Goal: Transaction & Acquisition: Subscribe to service/newsletter

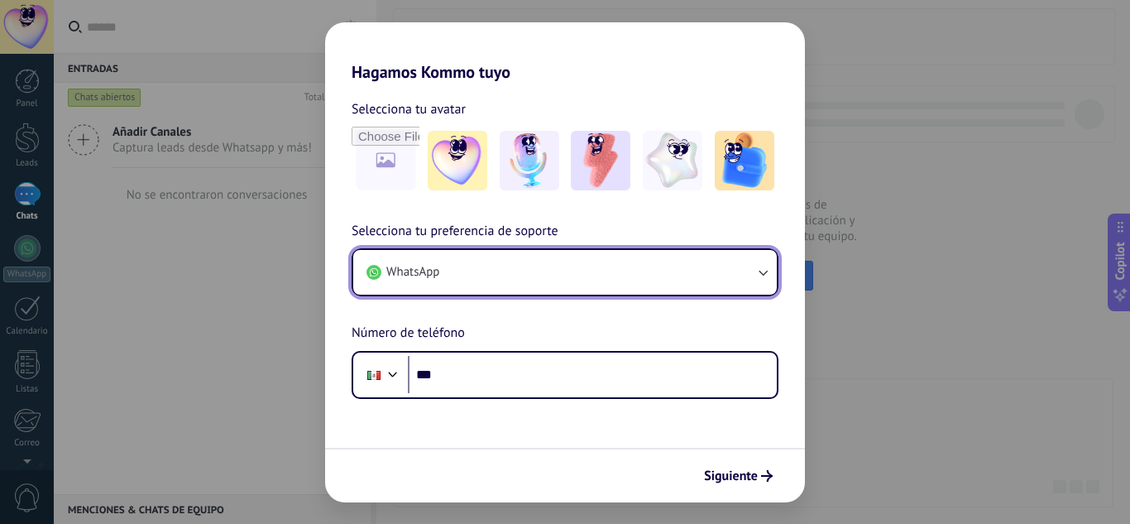
click at [755, 277] on icon "button" at bounding box center [762, 272] width 17 height 17
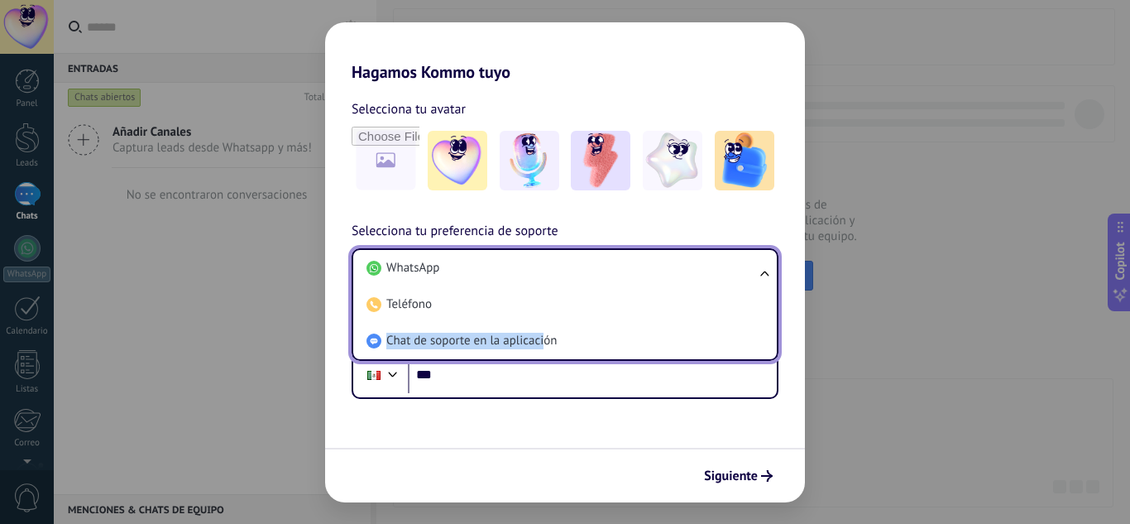
click at [543, 335] on li "Chat de soporte en la aplicación" at bounding box center [562, 341] width 404 height 36
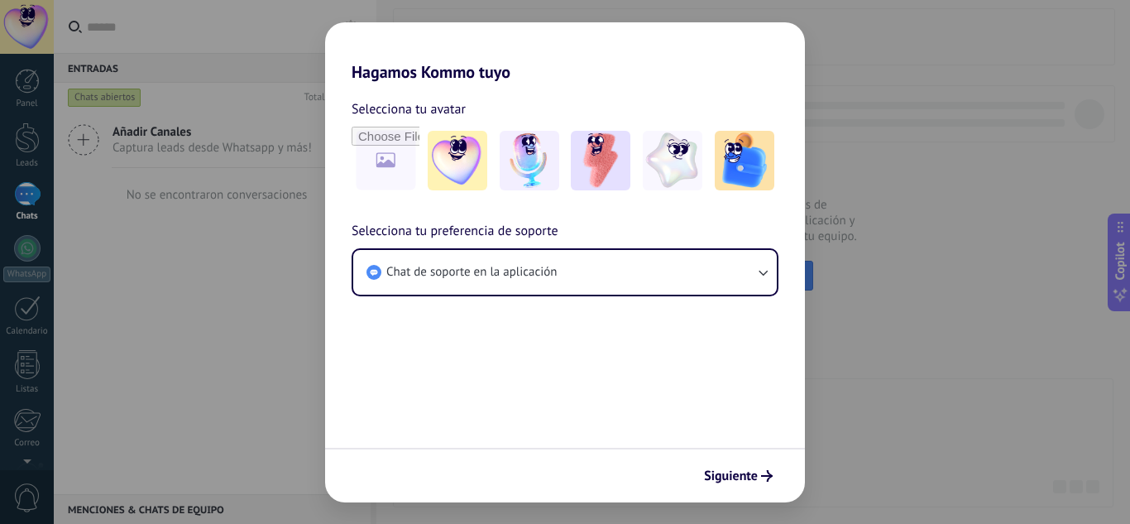
click at [742, 488] on button "Siguiente" at bounding box center [738, 476] width 84 height 28
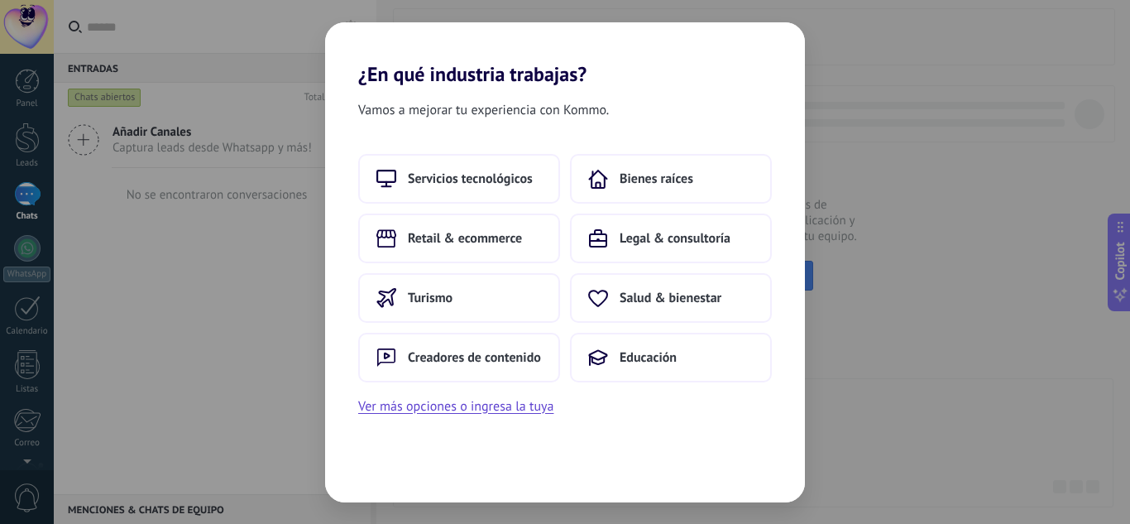
click at [490, 177] on span "Servicios tecnológicos" at bounding box center [470, 178] width 125 height 17
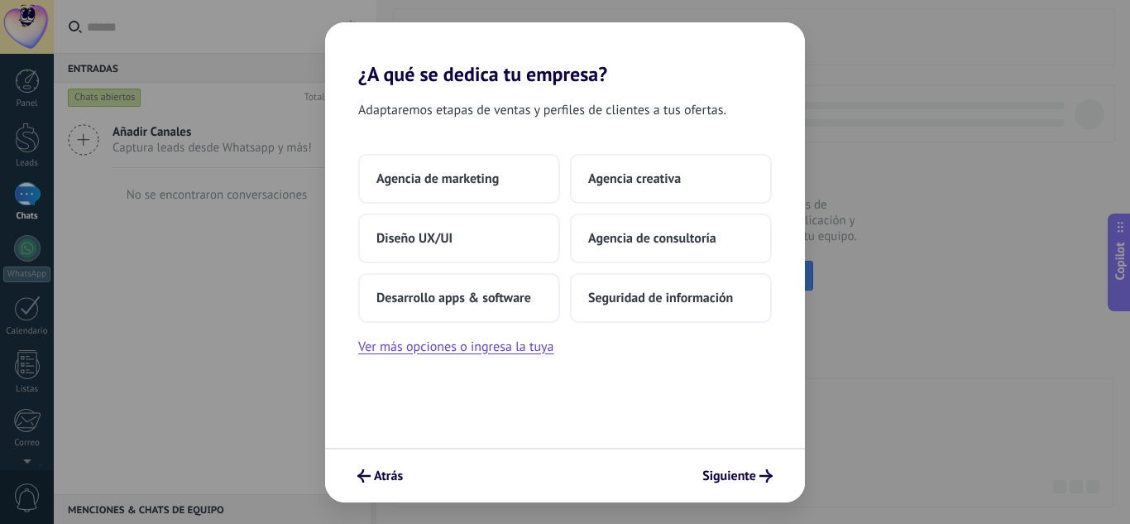
click at [495, 185] on span "Agencia de marketing" at bounding box center [437, 178] width 122 height 17
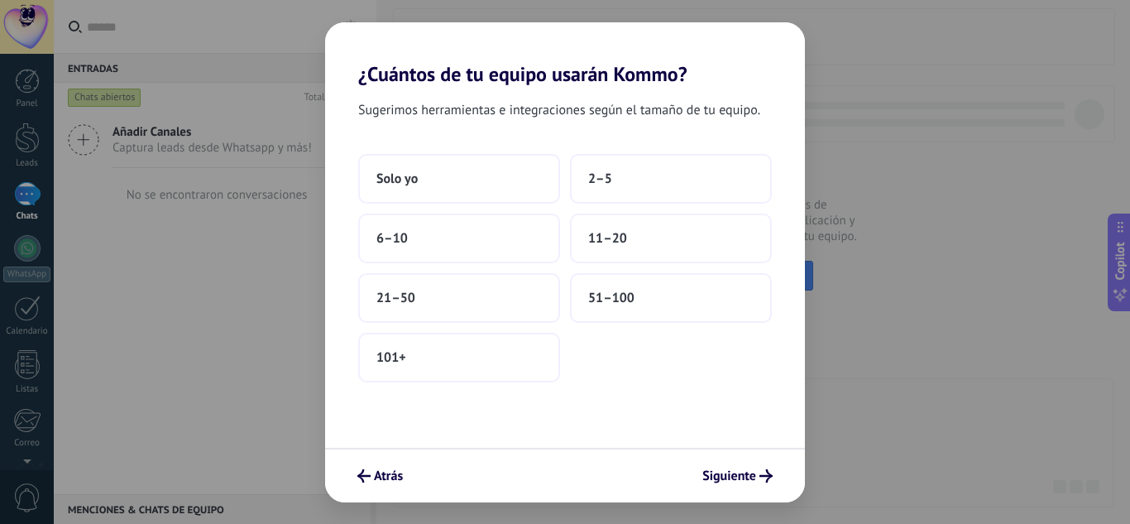
click at [606, 177] on span "2–5" at bounding box center [600, 178] width 24 height 17
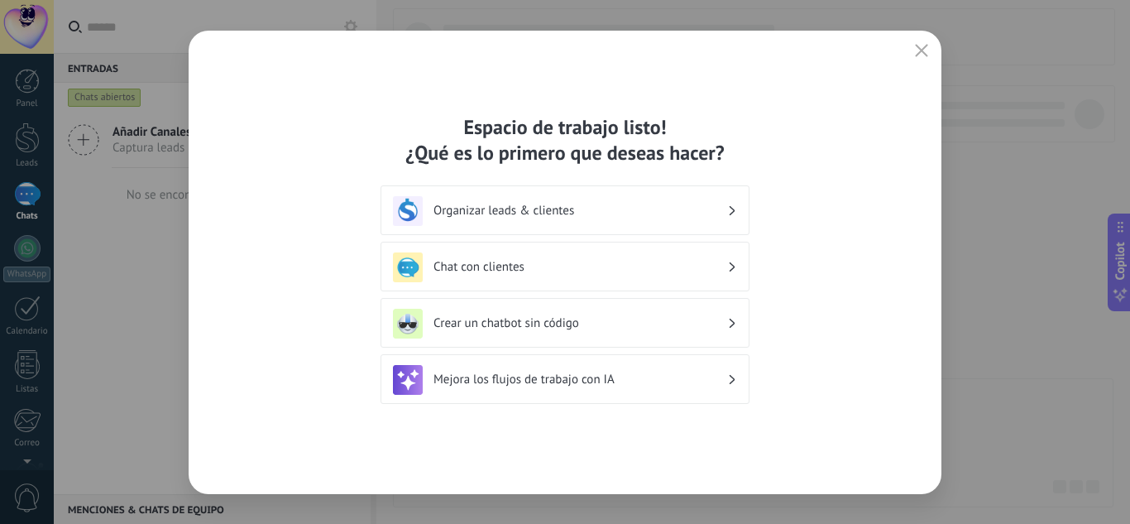
click at [525, 210] on h3 "Organizar leads & clientes" at bounding box center [580, 211] width 294 height 16
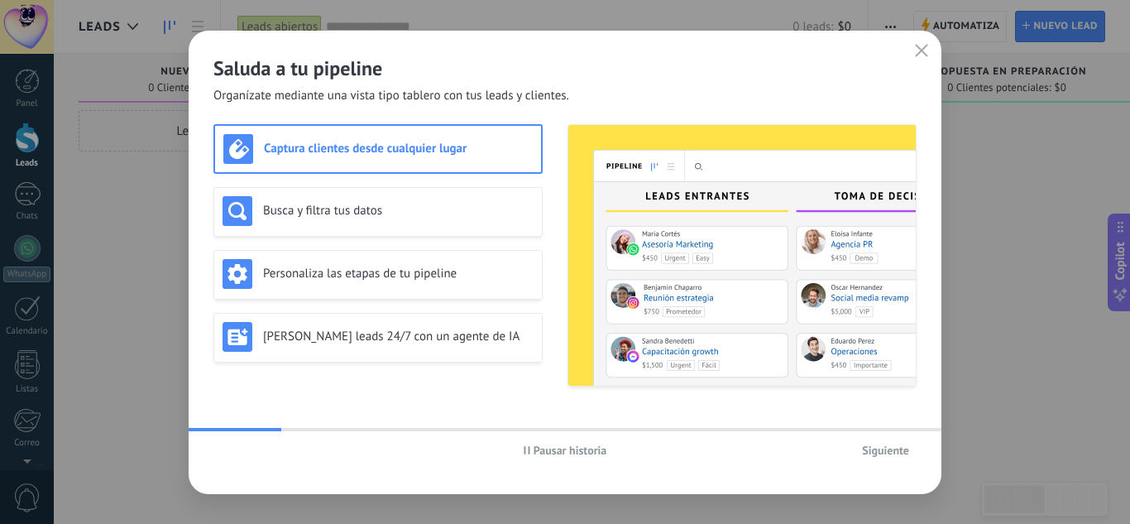
click at [883, 439] on button "Siguiente" at bounding box center [885, 450] width 62 height 25
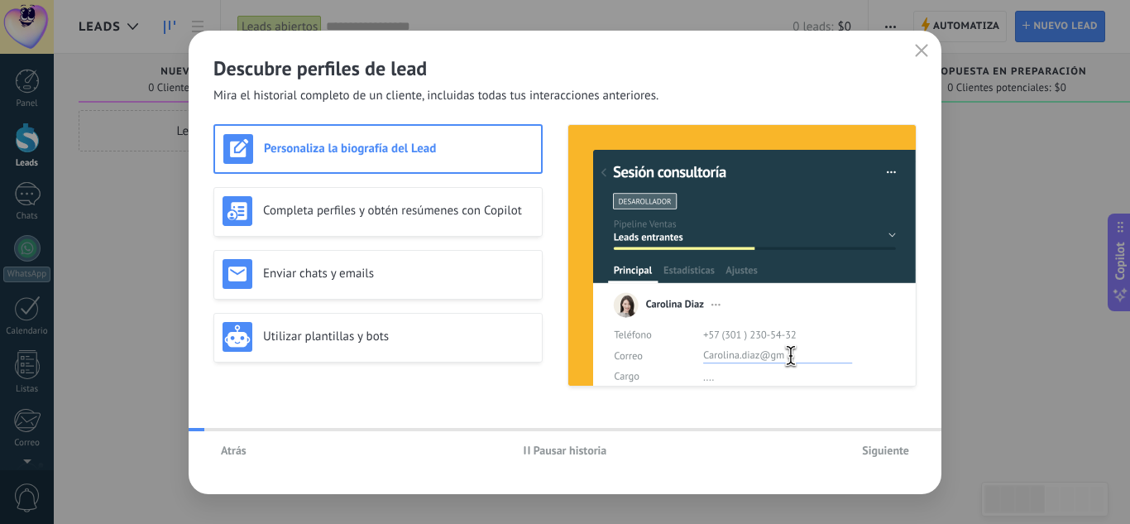
click at [883, 450] on span "Siguiente" at bounding box center [885, 450] width 47 height 12
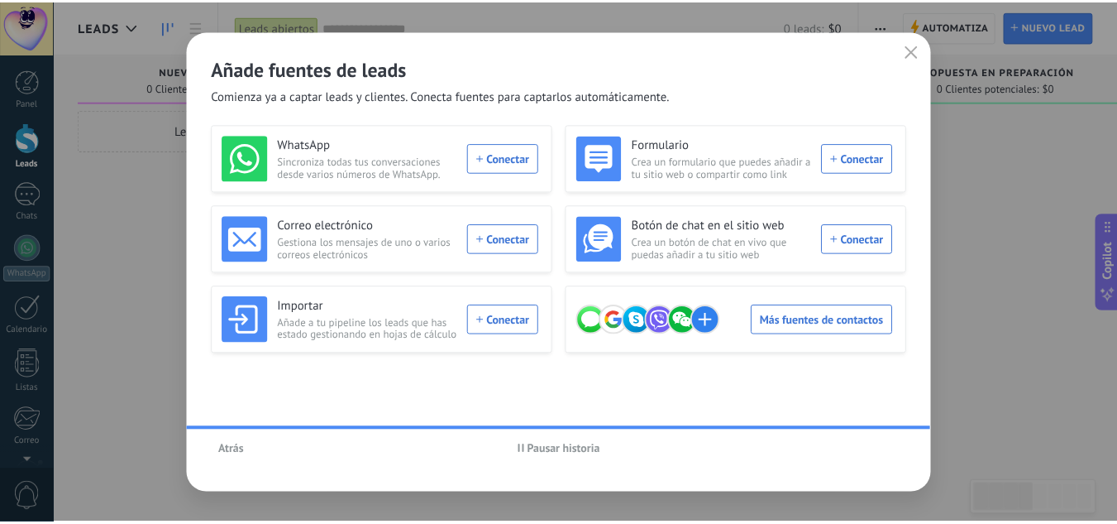
scroll to position [165, 0]
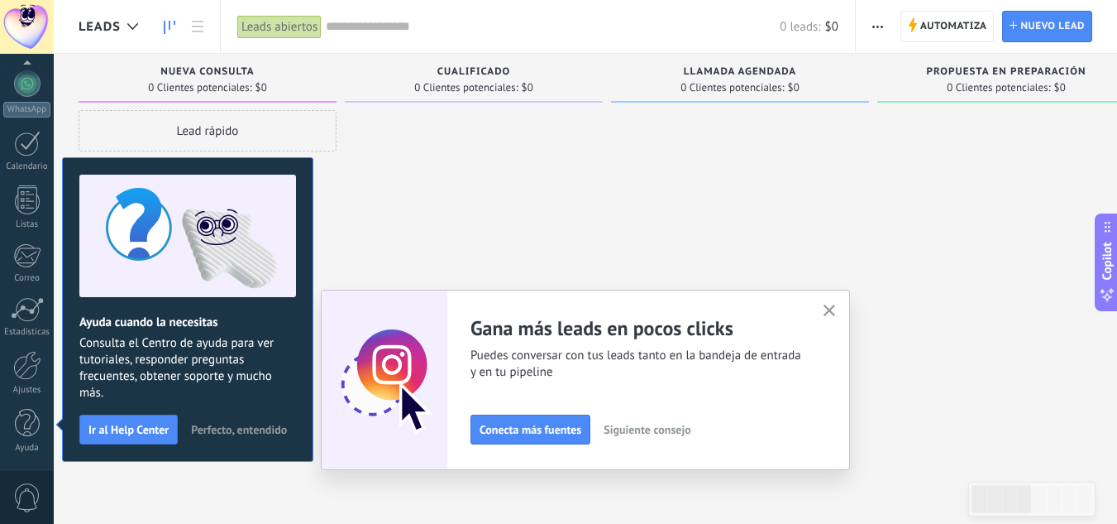
click at [837, 298] on div "Adapta tu flujo de trabajo Puedes crear varios pipelines adaptados a tus proces…" at bounding box center [585, 379] width 529 height 180
click at [850, 323] on div "Adapta tu flujo de trabajo Puedes crear varios pipelines adaptados a tus proces…" at bounding box center [585, 379] width 529 height 180
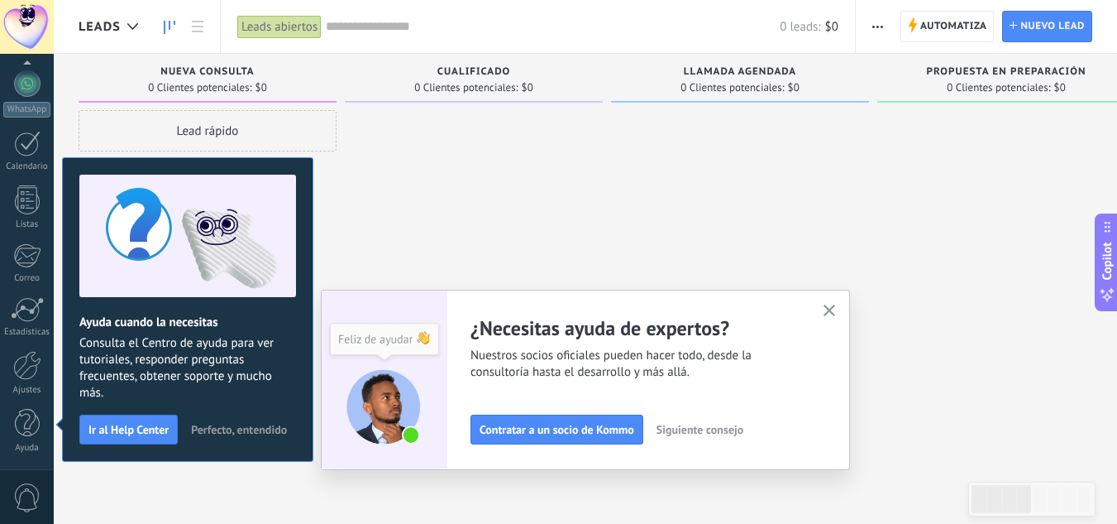
click at [830, 313] on icon "button" at bounding box center [830, 310] width 12 height 12
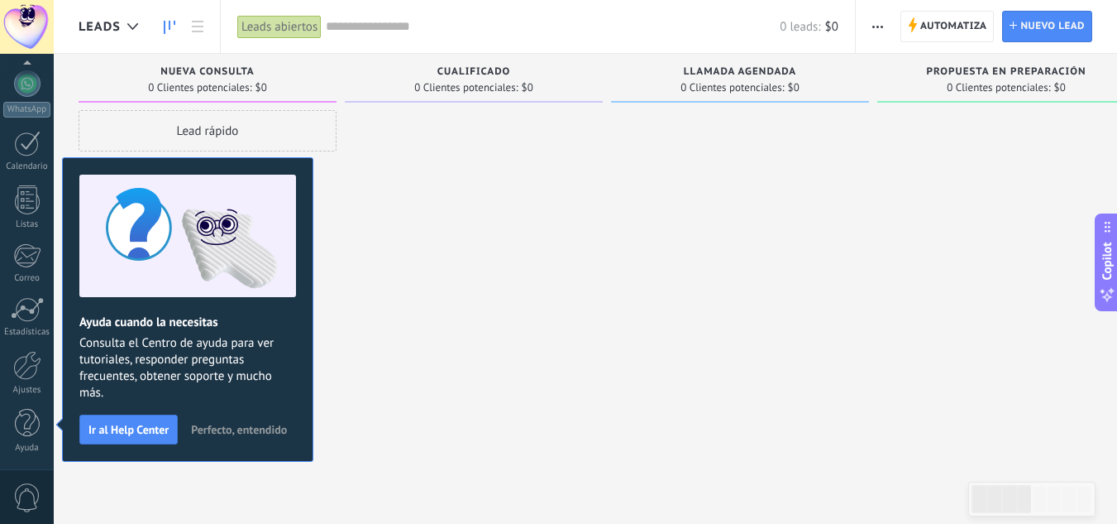
click at [136, 434] on span "Ir al Help Center" at bounding box center [129, 429] width 80 height 12
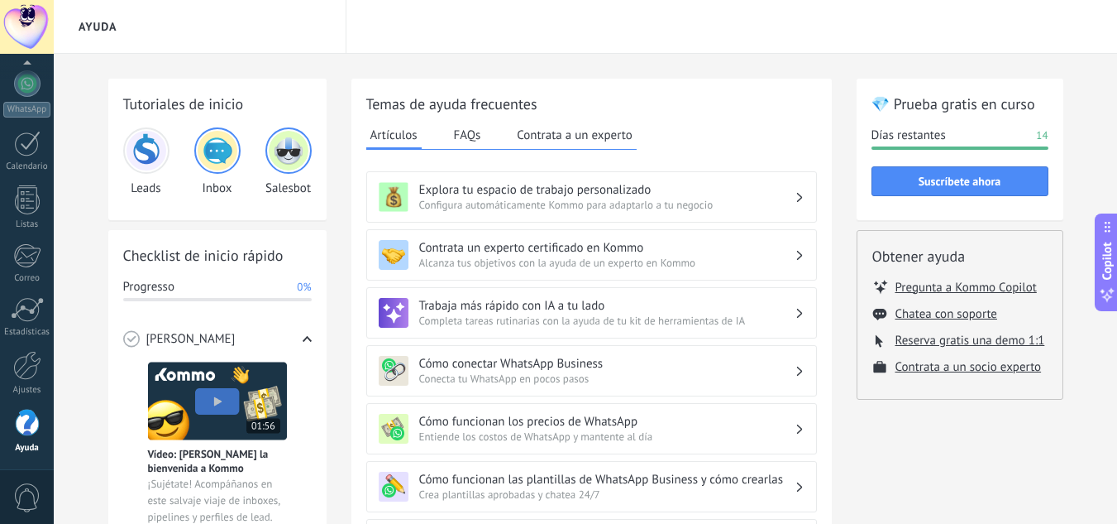
click at [37, 15] on div at bounding box center [27, 27] width 54 height 54
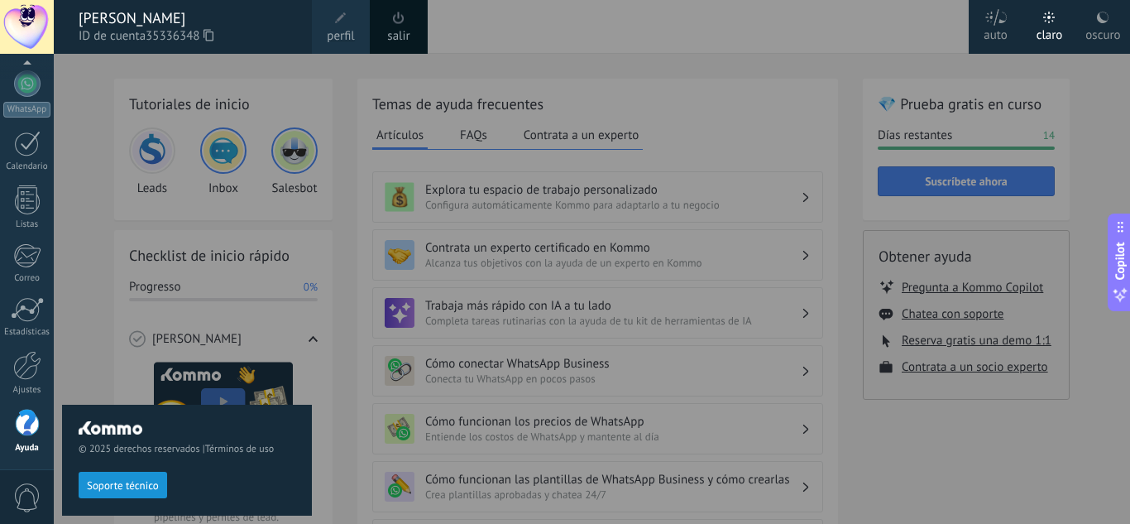
click at [337, 30] on span "perfil" at bounding box center [340, 36] width 27 height 18
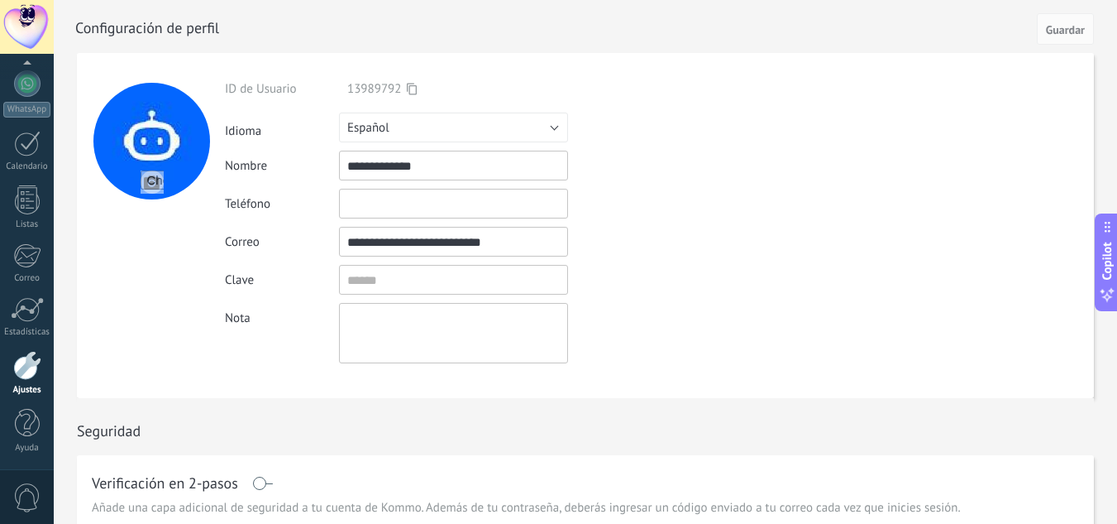
click at [189, 148] on div at bounding box center [151, 141] width 117 height 117
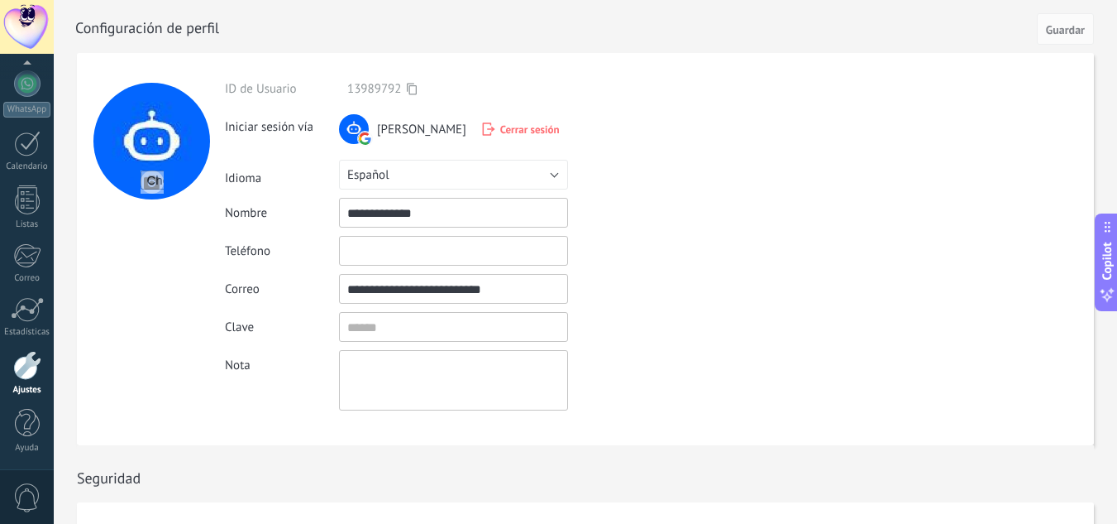
click at [481, 20] on div at bounding box center [603, 26] width 1057 height 53
click at [1102, 17] on div at bounding box center [603, 26] width 1057 height 53
click at [1058, 33] on span "Guardar" at bounding box center [1065, 30] width 39 height 12
drag, startPoint x: 562, startPoint y: 16, endPoint x: 63, endPoint y: 45, distance: 500.5
click at [553, 17] on div at bounding box center [603, 26] width 1057 height 53
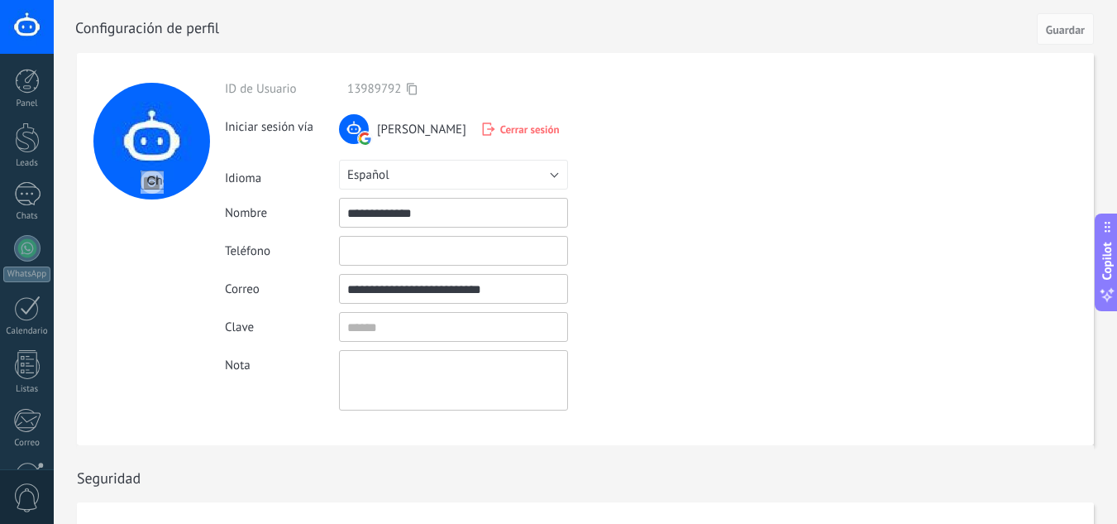
drag, startPoint x: 474, startPoint y: 213, endPoint x: 332, endPoint y: 215, distance: 141.5
click at [332, 215] on div "**********" at bounding box center [492, 213] width 534 height 30
type input "*"
click at [393, 218] on input "**********" at bounding box center [453, 213] width 229 height 30
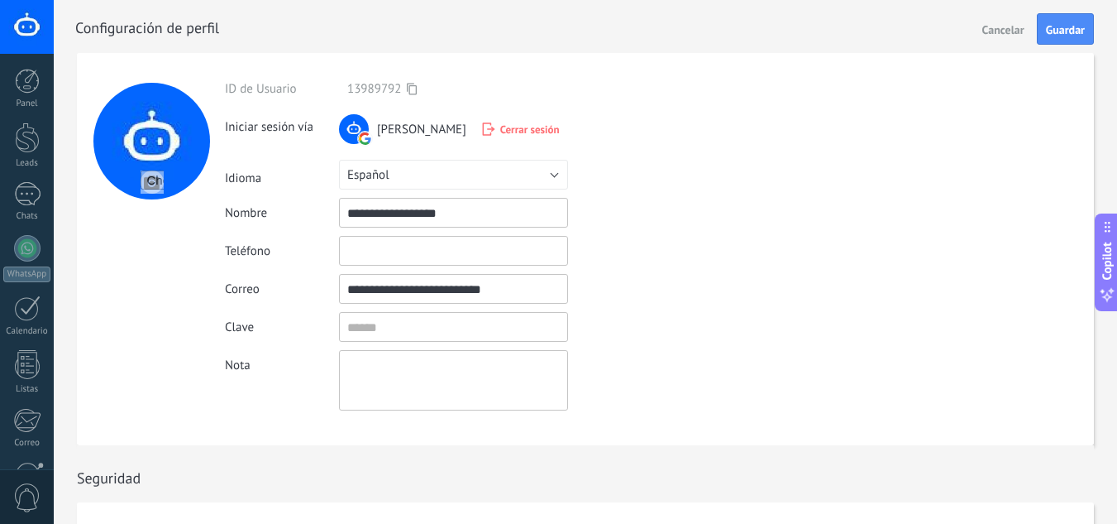
click at [464, 207] on input "**********" at bounding box center [453, 213] width 229 height 30
type input "**********"
click at [1057, 30] on span "Guardar" at bounding box center [1065, 30] width 39 height 12
click at [595, 52] on div at bounding box center [603, 26] width 1057 height 53
click at [34, 33] on div at bounding box center [27, 27] width 54 height 54
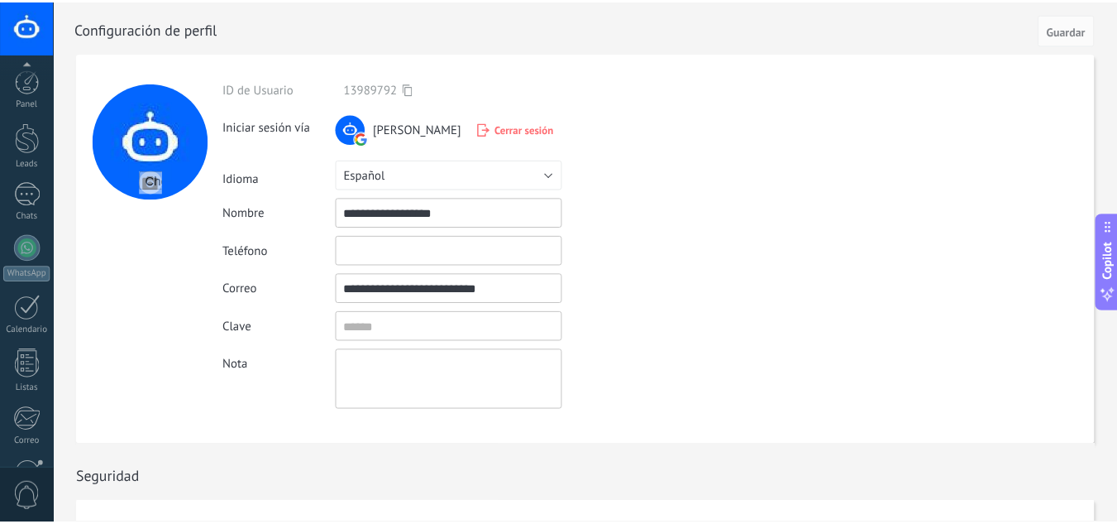
scroll to position [165, 0]
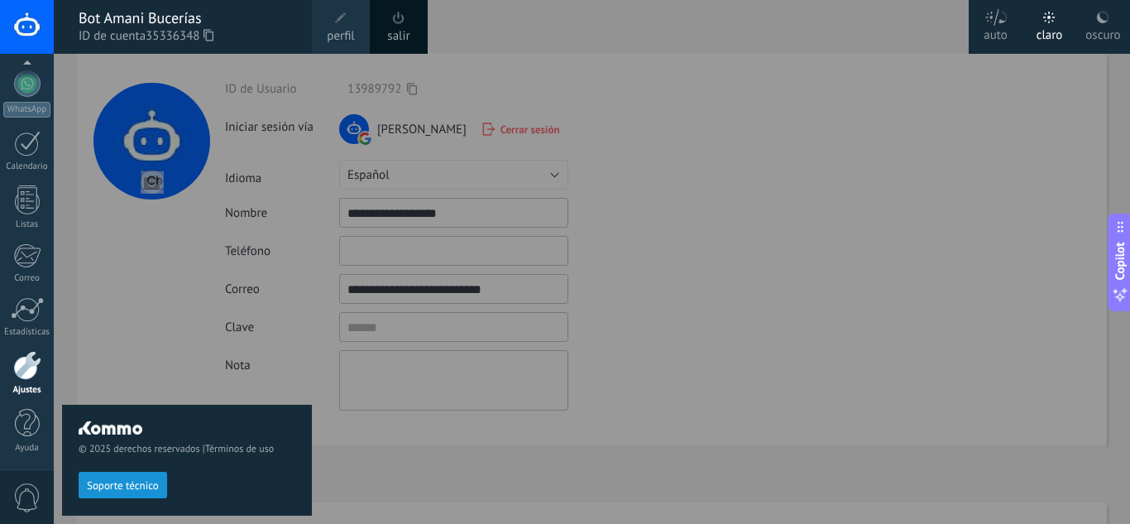
drag, startPoint x: 467, startPoint y: 12, endPoint x: 454, endPoint y: 25, distance: 18.1
click at [467, 12] on div at bounding box center [619, 262] width 1130 height 524
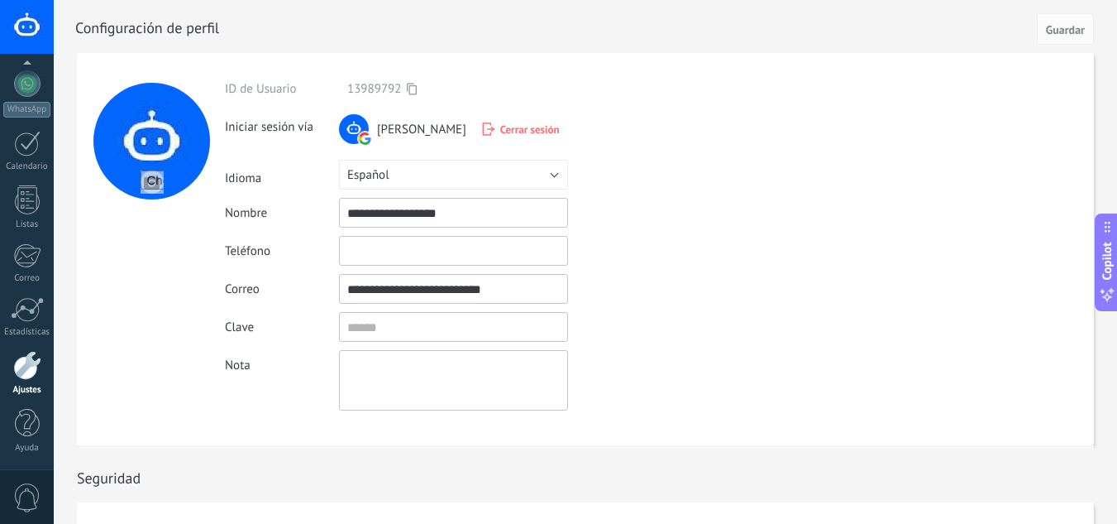
click at [419, 22] on div at bounding box center [603, 26] width 1057 height 53
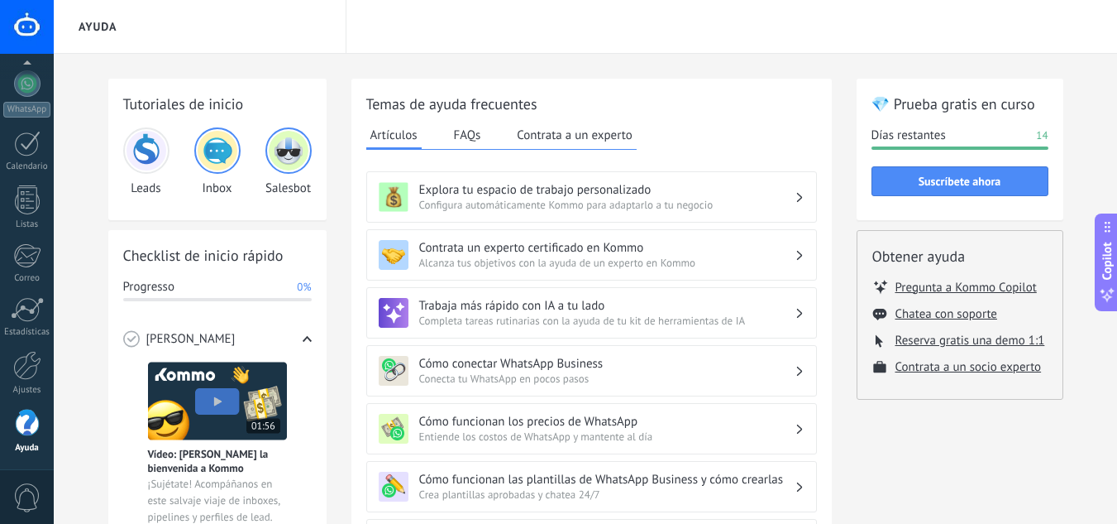
click at [29, 90] on div at bounding box center [27, 81] width 25 height 25
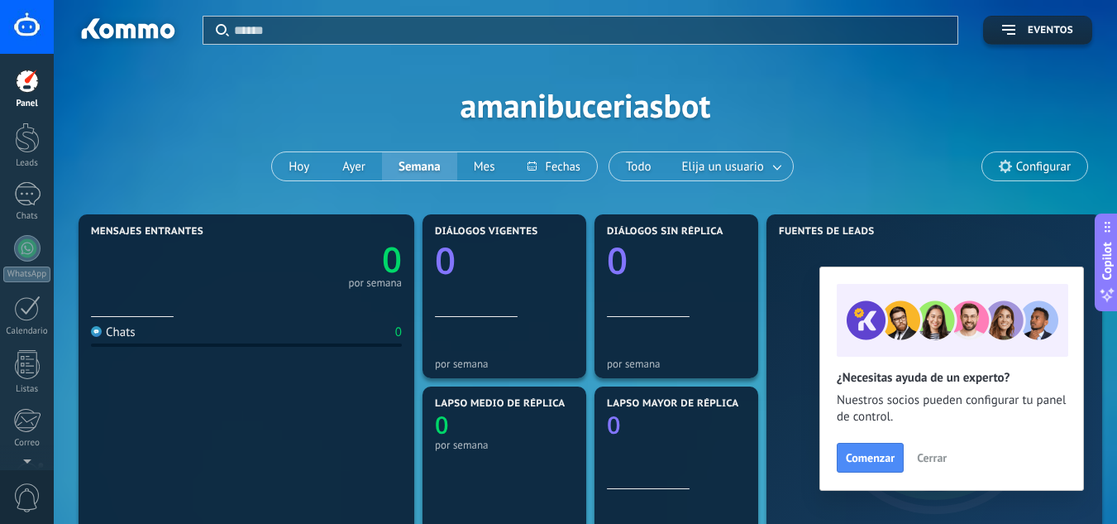
click at [27, 127] on div at bounding box center [27, 137] width 25 height 31
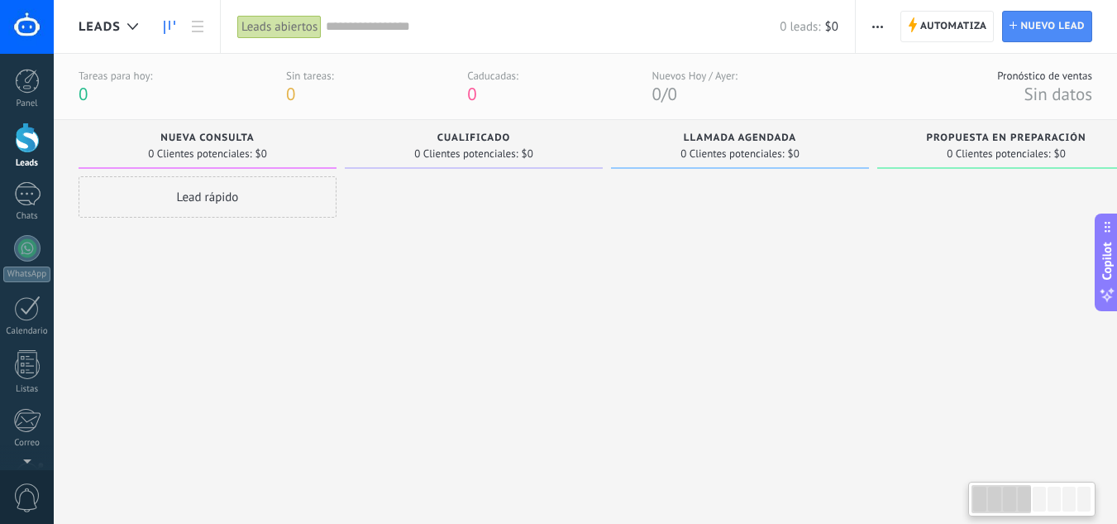
click at [132, 23] on icon at bounding box center [132, 26] width 11 height 7
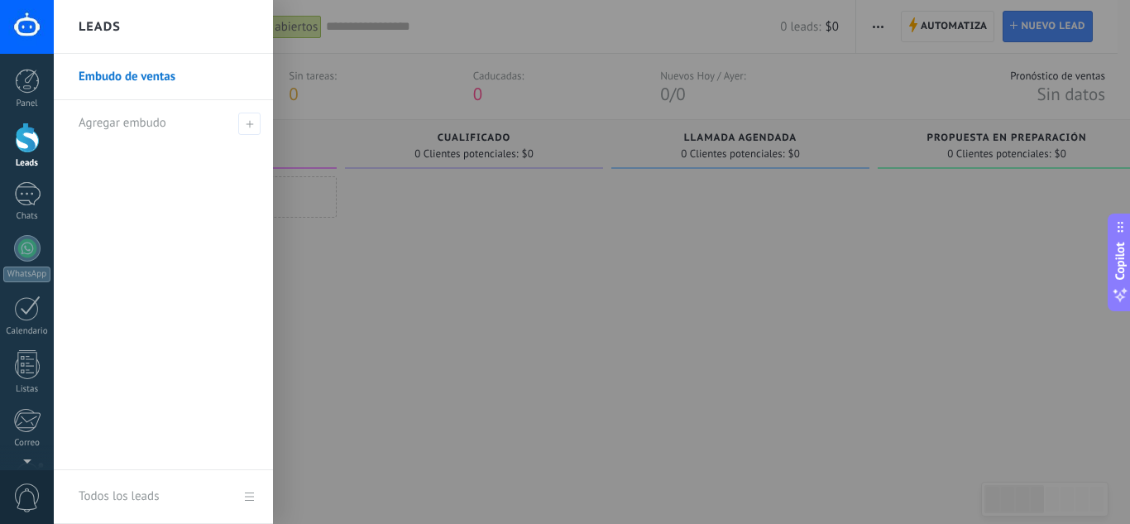
click at [132, 23] on div "Leads" at bounding box center [163, 27] width 219 height 54
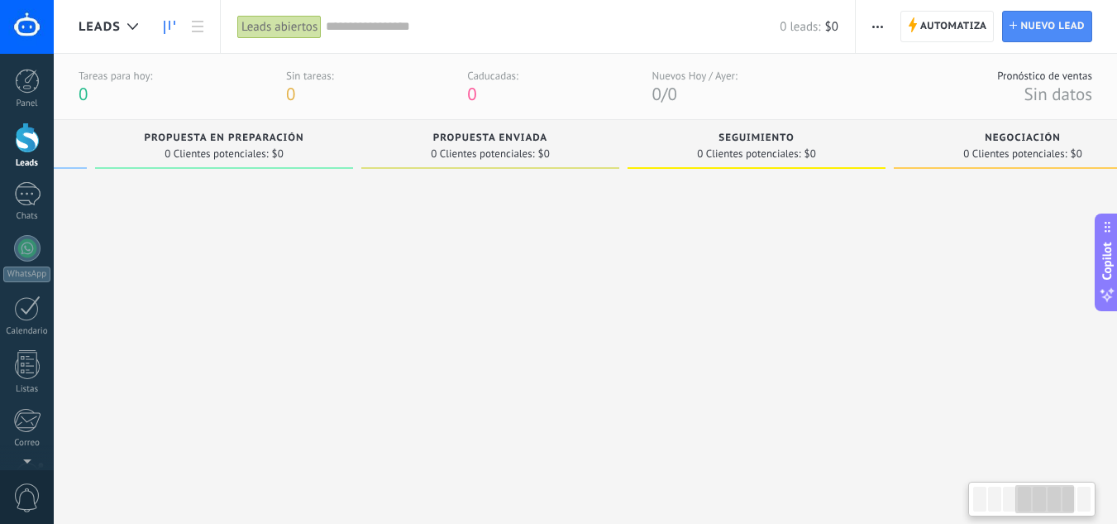
drag, startPoint x: 836, startPoint y: 211, endPoint x: 34, endPoint y: 270, distance: 804.4
click at [34, 270] on body ".abecls-1,.abecls-2{fill-rule:evenodd}.abecls-2{fill:#fff} .abhcls-1{fill:none}…" at bounding box center [558, 262] width 1117 height 524
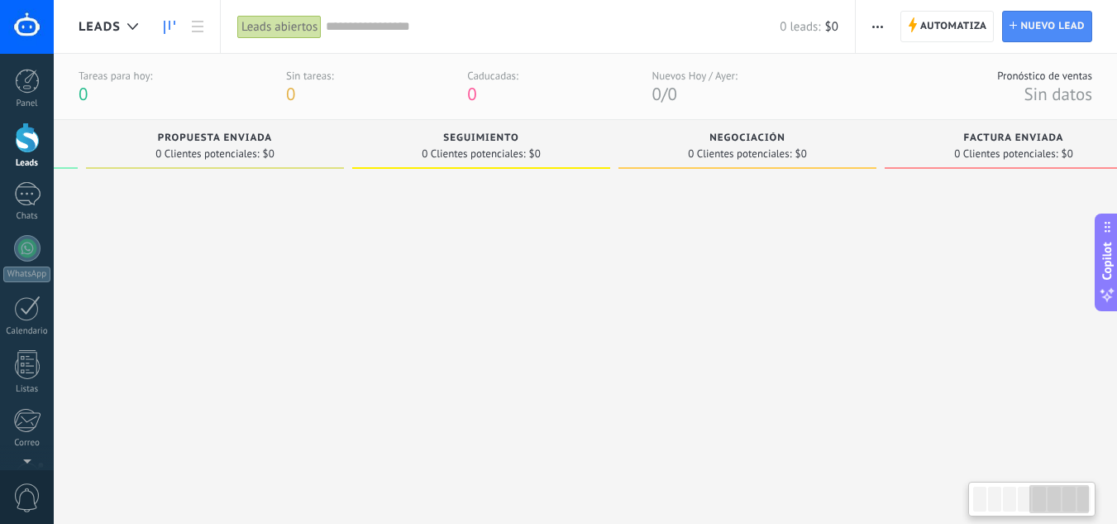
scroll to position [0, 1108]
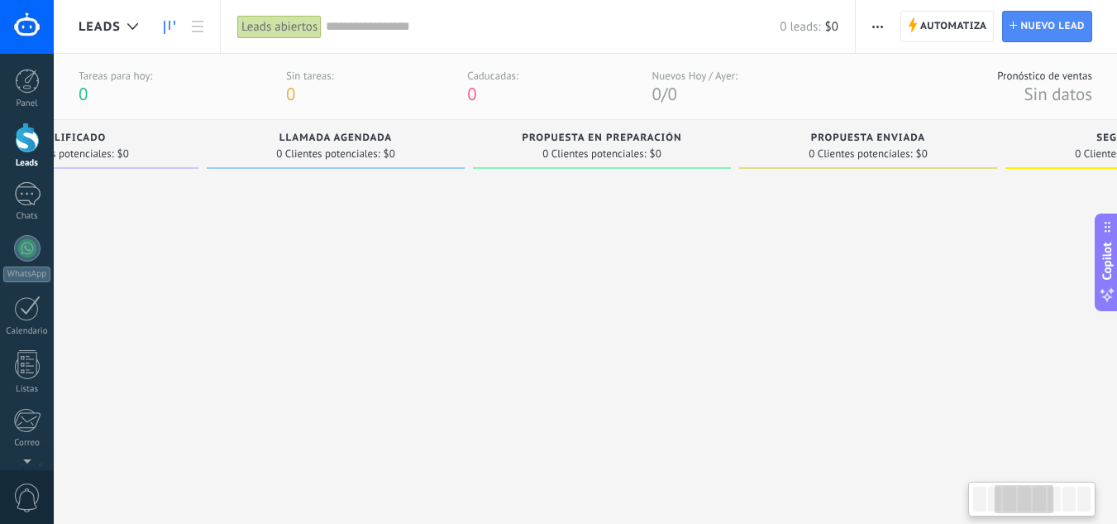
drag, startPoint x: 635, startPoint y: 205, endPoint x: 746, endPoint y: 227, distance: 112.9
click at [924, 207] on div "Leads Entrantes Solicitudes: 0 0 0 0 0 0 0 0 0 Nueva consulta 0 Clientes potenc…" at bounding box center [747, 302] width 2147 height 364
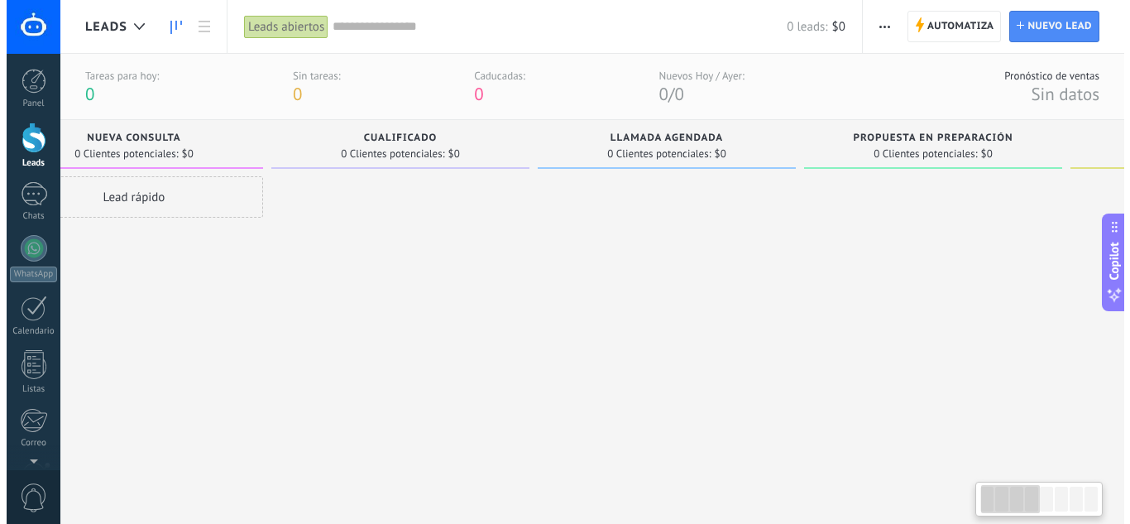
scroll to position [0, 0]
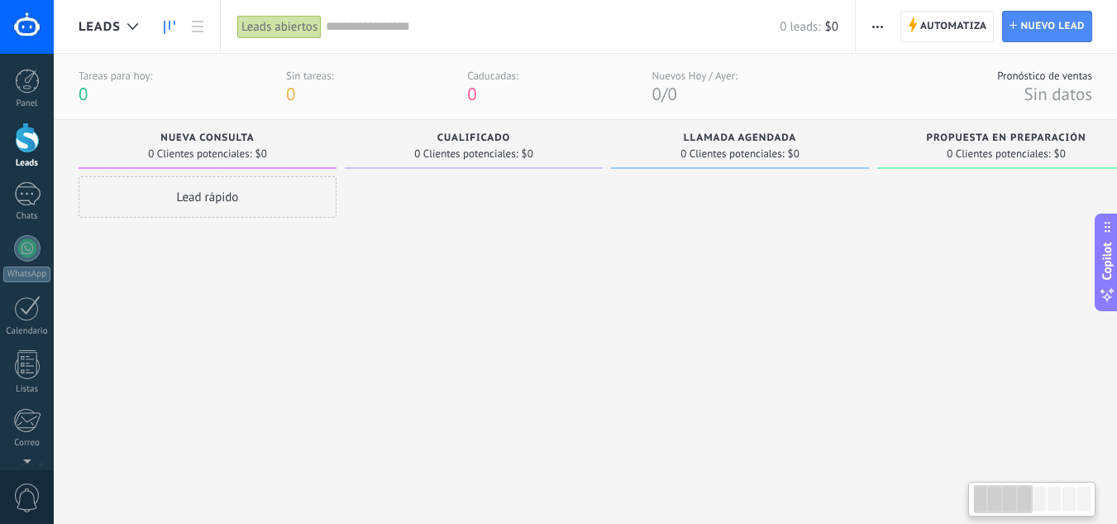
drag, startPoint x: 459, startPoint y: 230, endPoint x: 890, endPoint y: 228, distance: 430.9
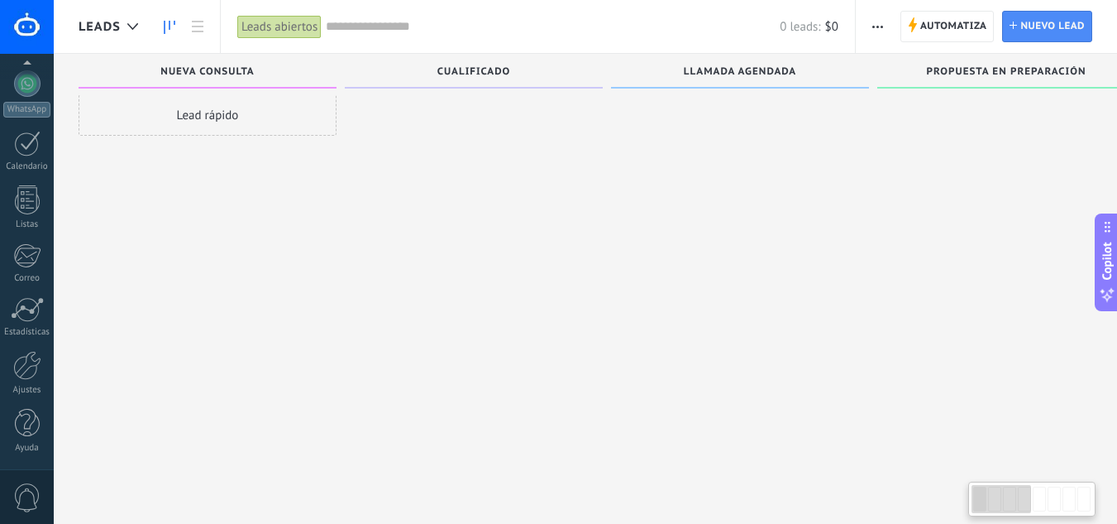
scroll to position [16, 0]
click at [13, 382] on link "Ajustes" at bounding box center [27, 373] width 54 height 45
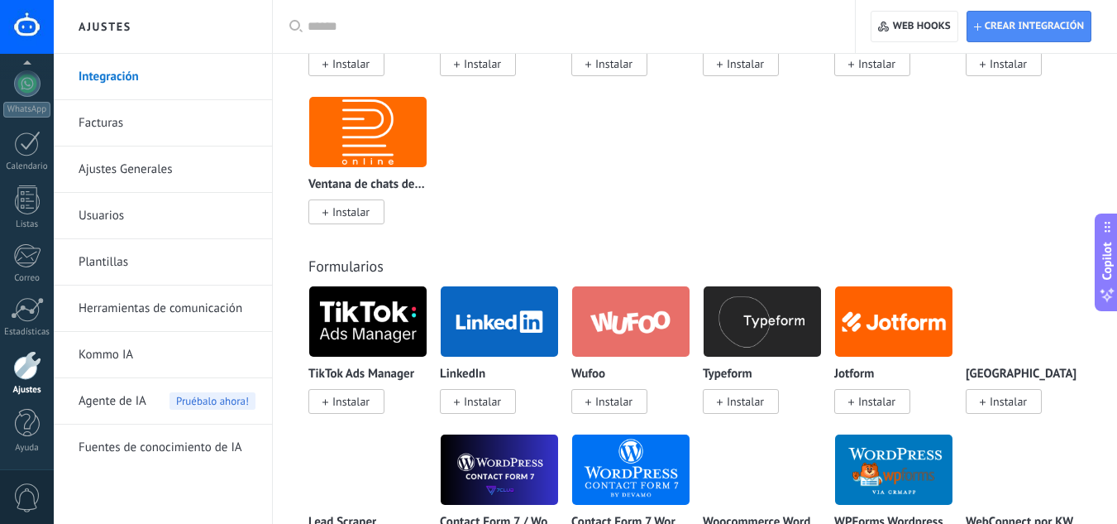
scroll to position [1489, 0]
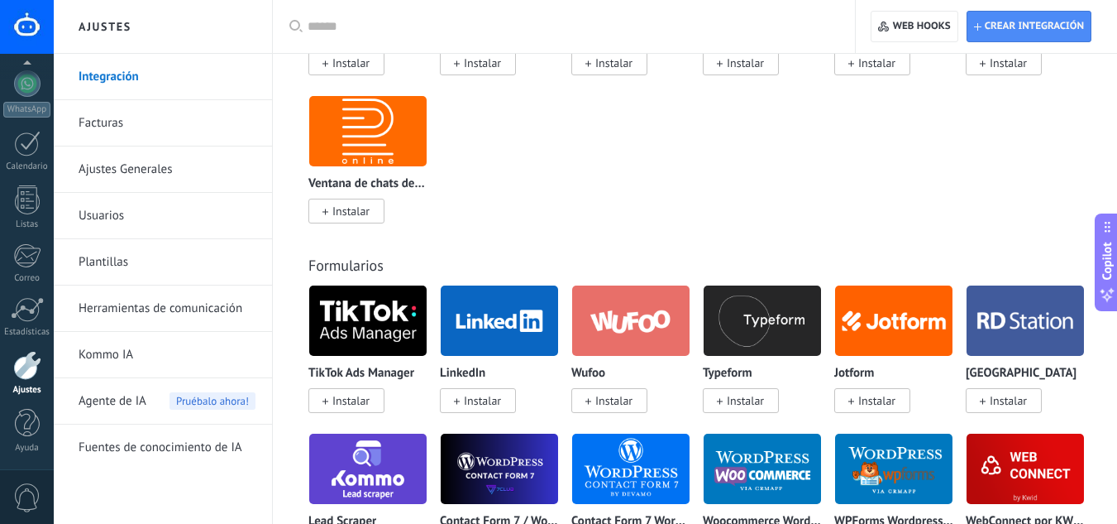
click at [36, 433] on div at bounding box center [27, 423] width 25 height 29
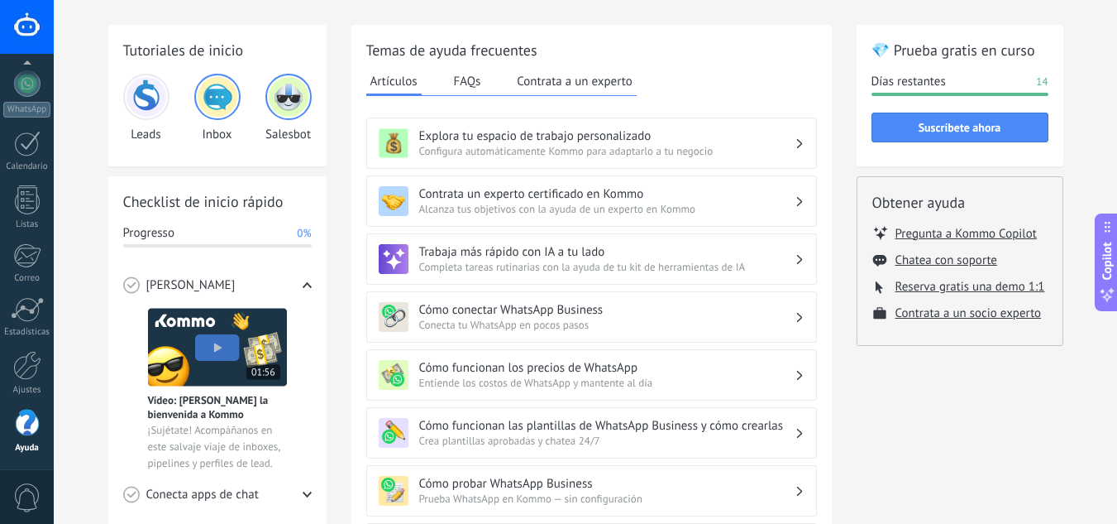
scroll to position [83, 0]
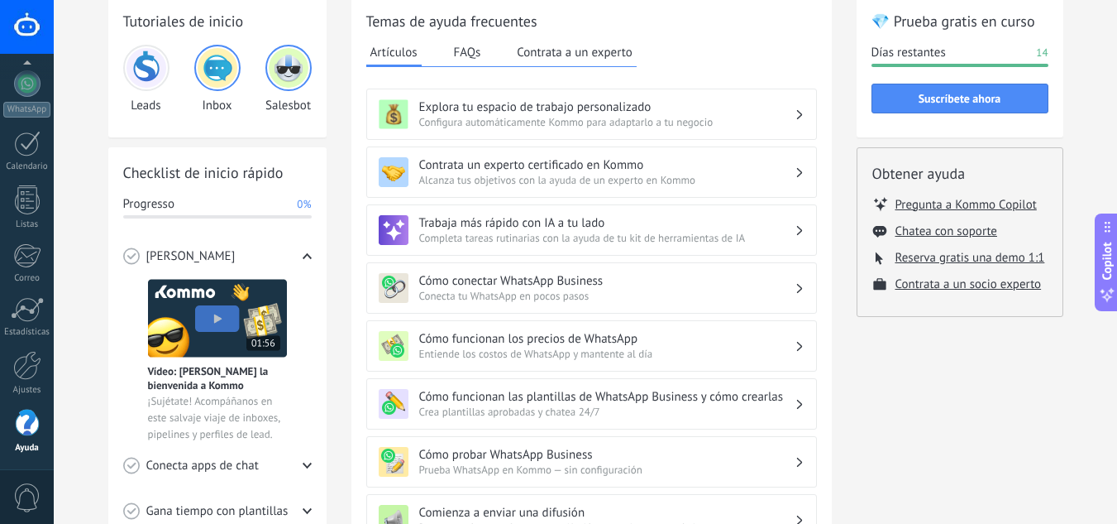
click at [35, 366] on div at bounding box center [27, 365] width 28 height 29
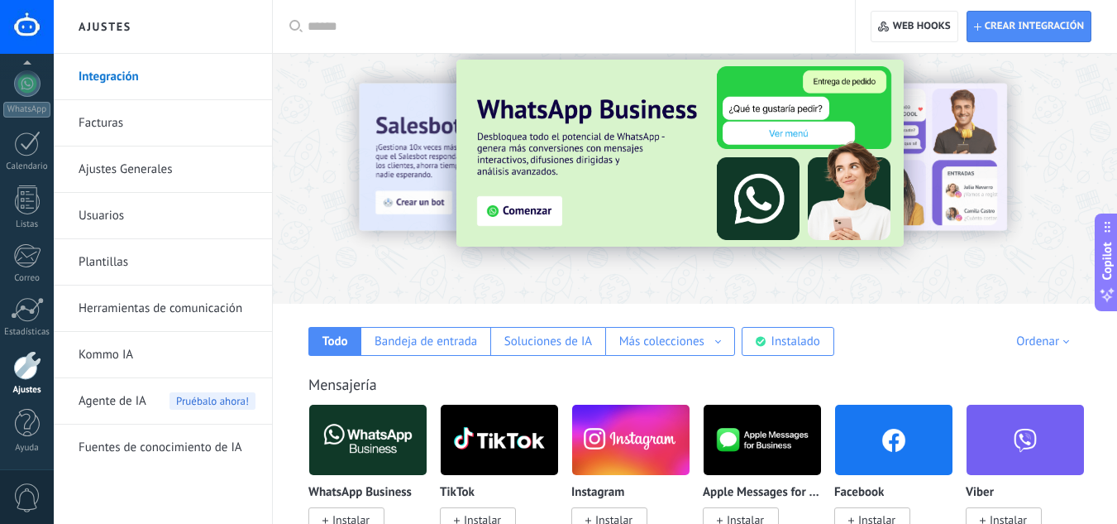
scroll to position [83, 0]
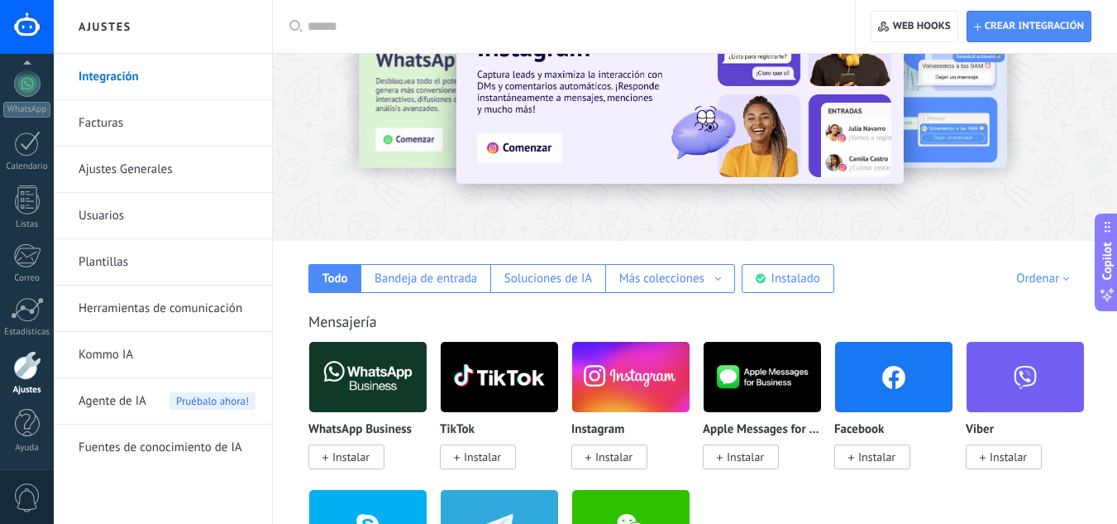
click at [137, 123] on link "Facturas" at bounding box center [167, 123] width 177 height 46
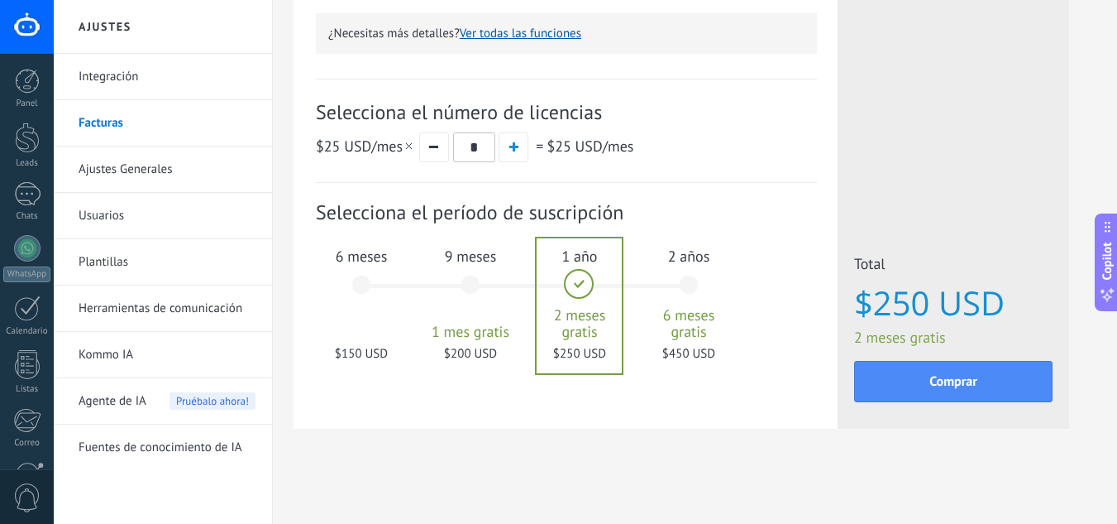
scroll to position [536, 0]
click at [392, 313] on div "6 meses $150 USD" at bounding box center [361, 292] width 89 height 117
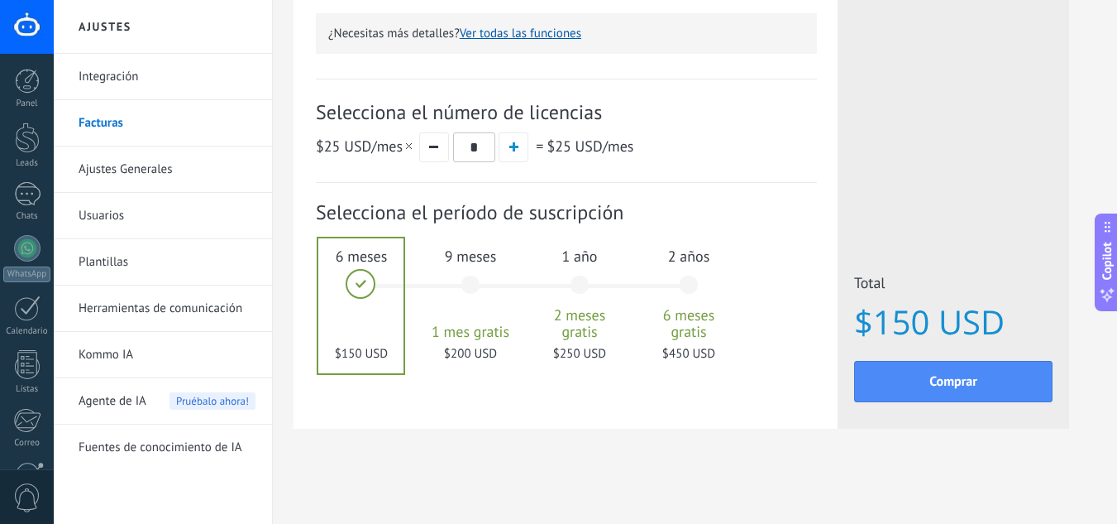
click at [964, 392] on button "Comprar" at bounding box center [953, 381] width 199 height 41
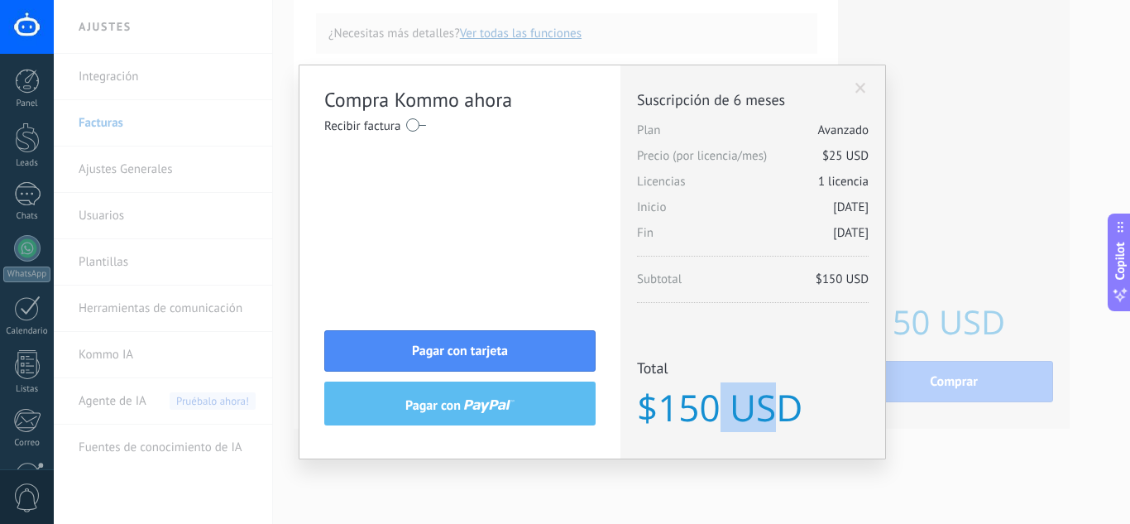
drag, startPoint x: 718, startPoint y: 399, endPoint x: 785, endPoint y: 397, distance: 67.0
click at [785, 397] on span "$150 USD" at bounding box center [753, 407] width 232 height 36
click at [824, 361] on span "Total" at bounding box center [753, 370] width 232 height 24
click at [862, 97] on span "Suscripción de 6 meses" at bounding box center [753, 99] width 232 height 19
click at [868, 83] on div "Licencias adicionales Plan Avanzado Precio (por licencia/mes) $25 USD Nuevas li…" at bounding box center [752, 261] width 265 height 393
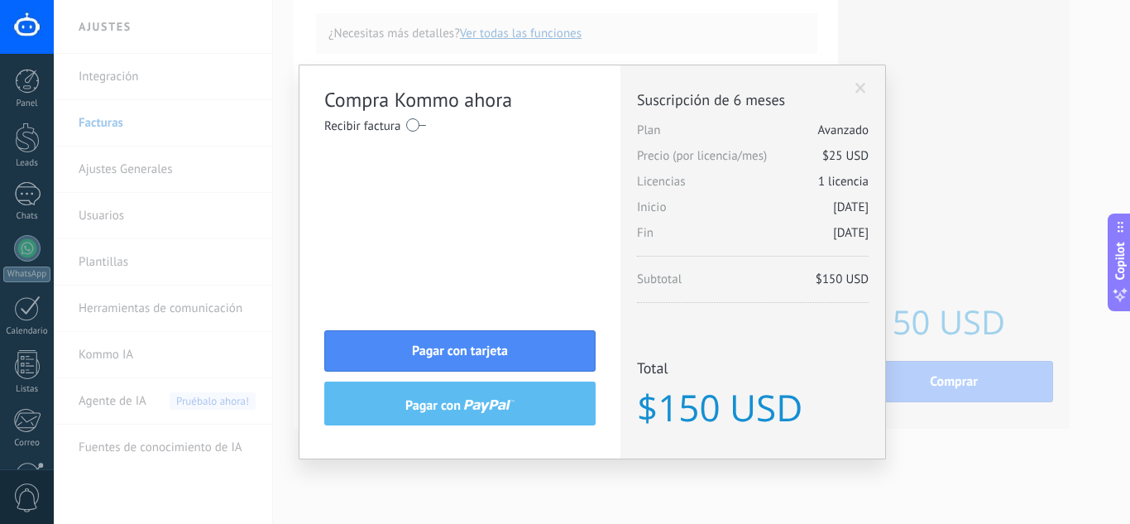
click at [860, 88] on span at bounding box center [860, 89] width 11 height 12
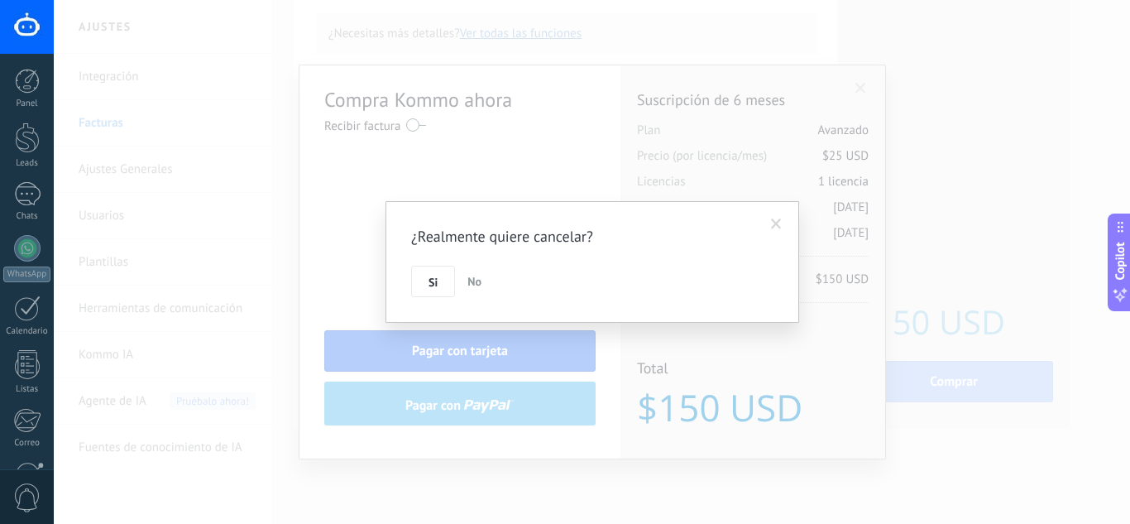
click at [472, 284] on span "No" at bounding box center [474, 281] width 14 height 15
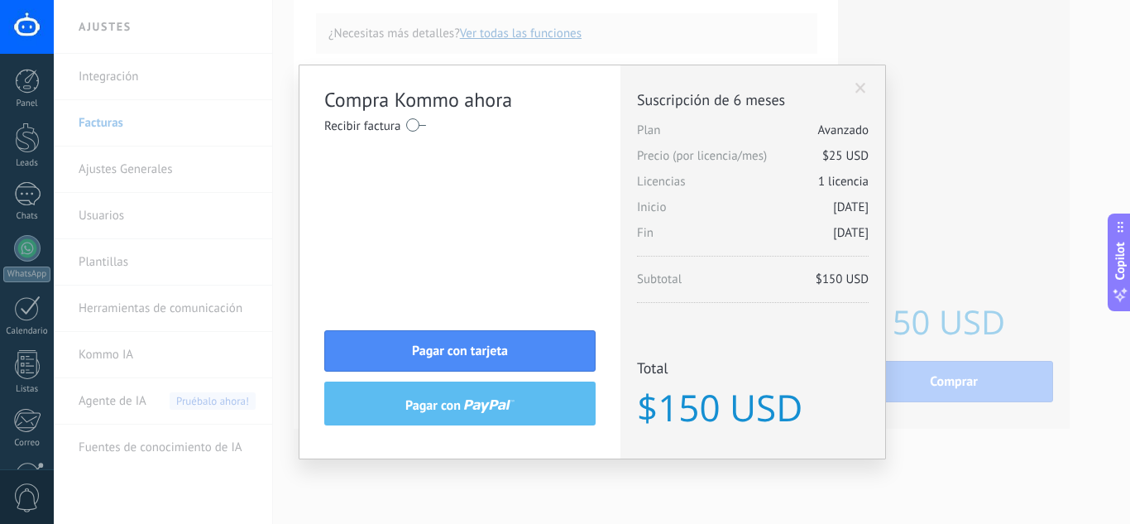
click at [336, 38] on div "Compra Kommo ahora Recibir factura Nombre completo / Nombre de la empresa País …" at bounding box center [592, 262] width 1076 height 524
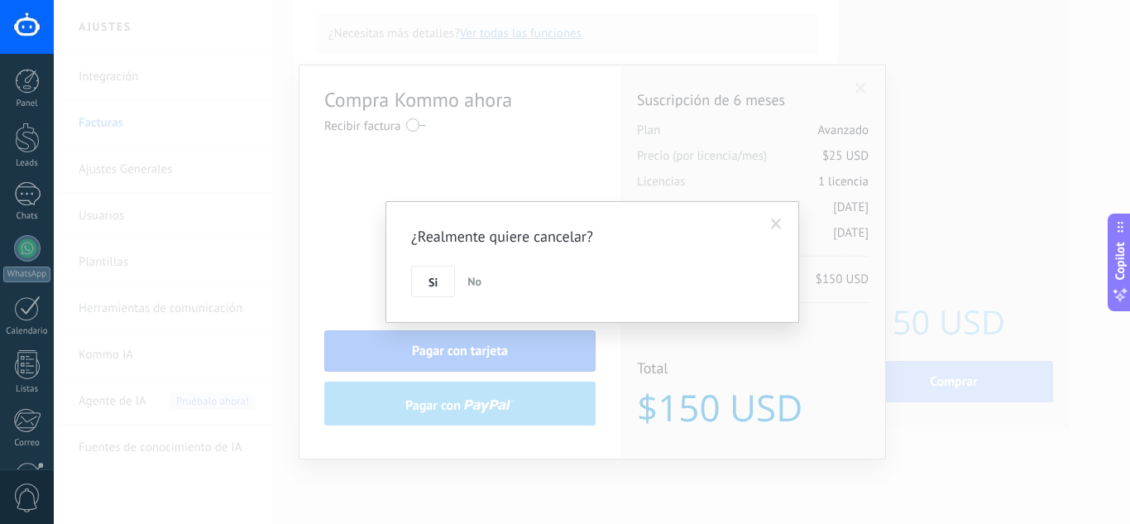
click at [474, 281] on span "No" at bounding box center [474, 281] width 14 height 15
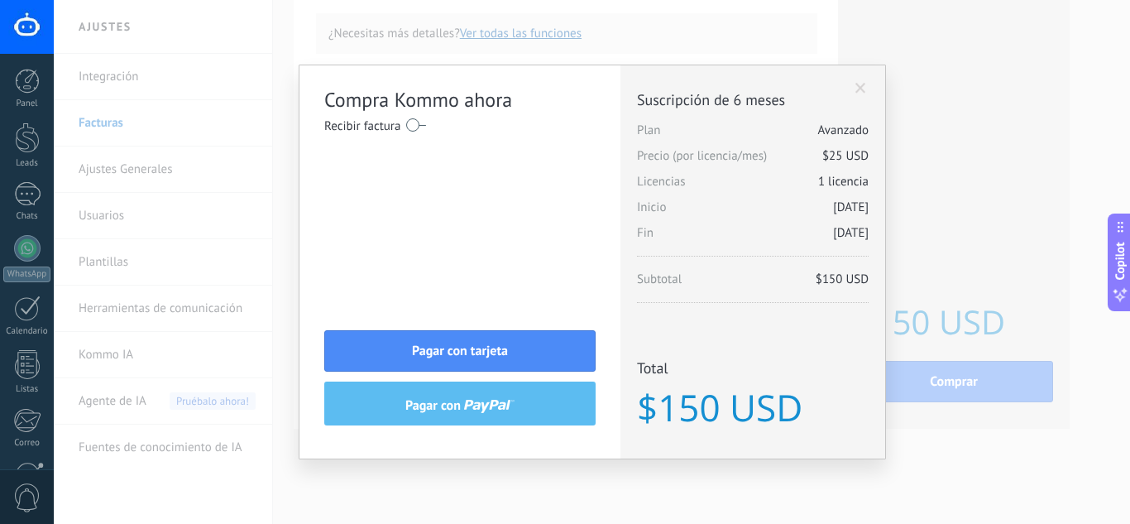
drag, startPoint x: 792, startPoint y: 406, endPoint x: 824, endPoint y: 406, distance: 31.4
click at [824, 406] on span "$150 USD" at bounding box center [753, 407] width 232 height 36
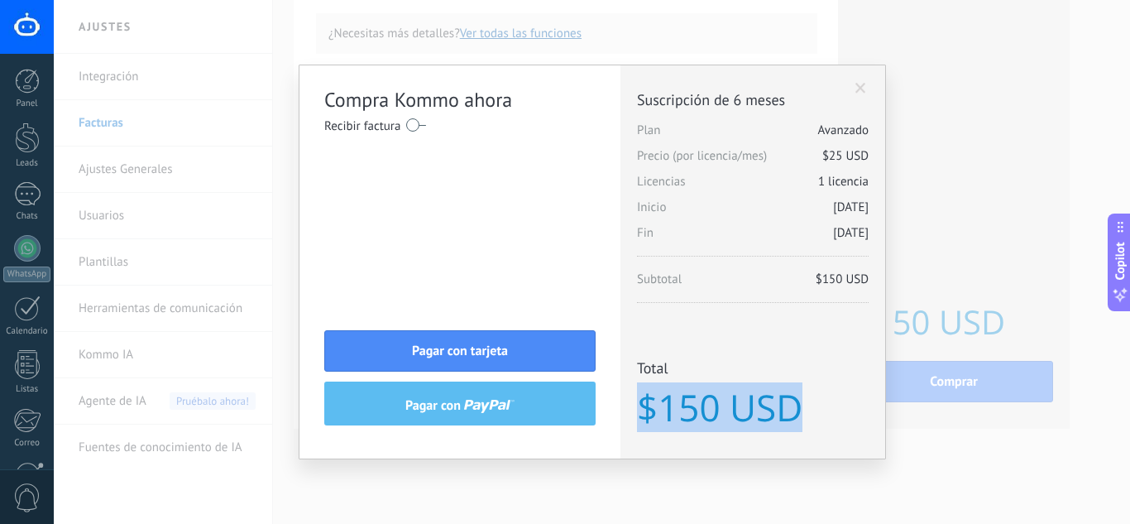
drag, startPoint x: 801, startPoint y: 411, endPoint x: 644, endPoint y: 415, distance: 156.4
click at [644, 415] on span "$150 USD" at bounding box center [753, 407] width 232 height 36
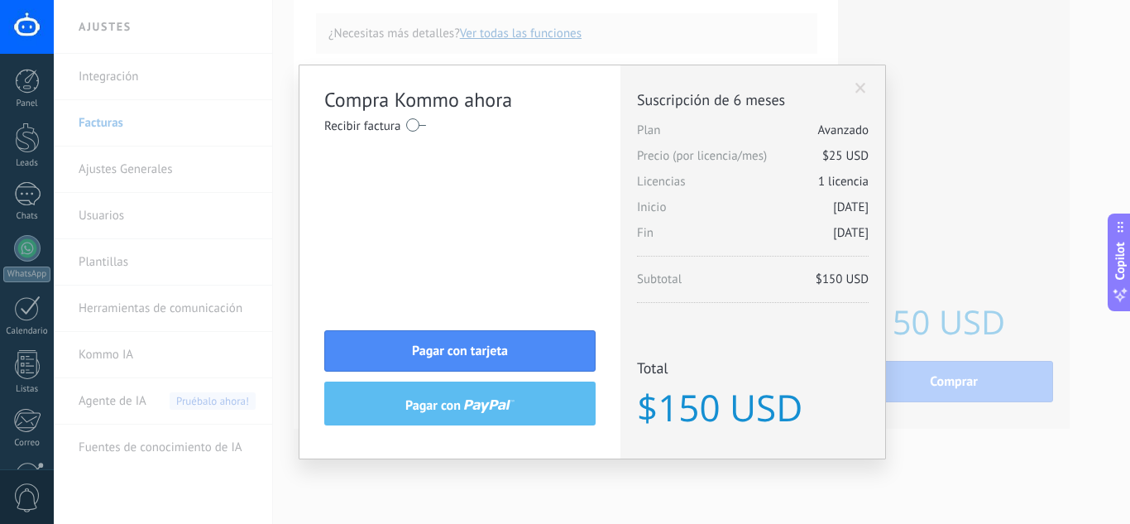
click at [627, 26] on div "Compra Kommo ahora Recibir factura Nombre completo / Nombre de la empresa País …" at bounding box center [592, 262] width 1076 height 524
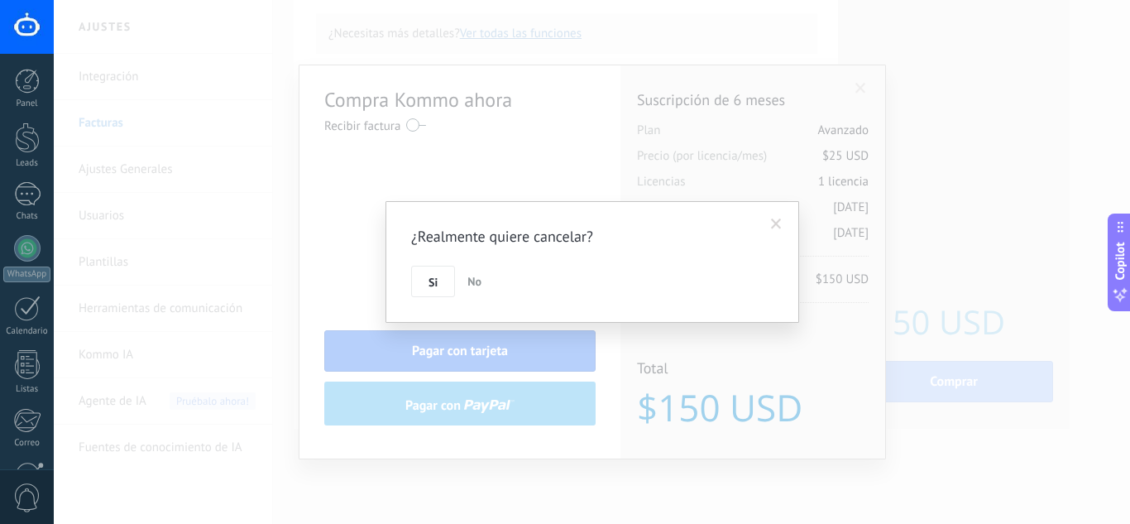
click at [775, 225] on span at bounding box center [776, 224] width 11 height 12
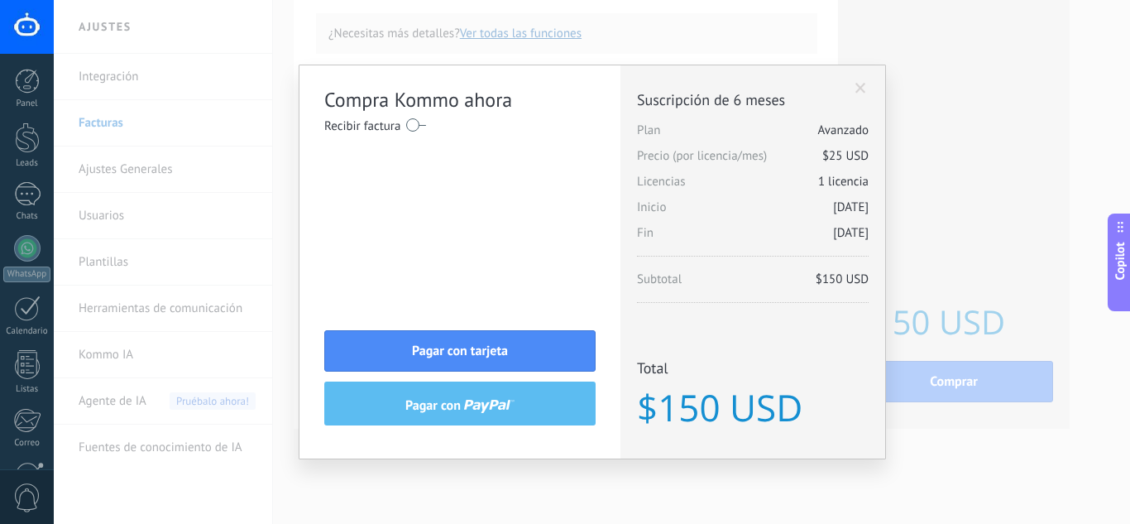
click at [251, 241] on div "Compra Kommo ahora Recibir factura Nombre completo / Nombre de la empresa País …" at bounding box center [592, 262] width 1076 height 524
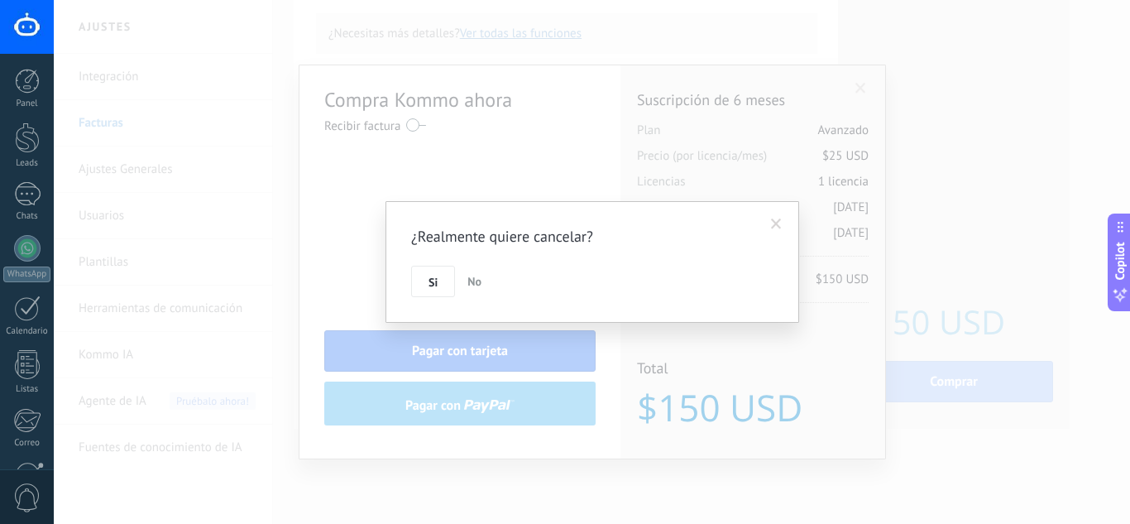
click at [779, 224] on span at bounding box center [776, 224] width 11 height 12
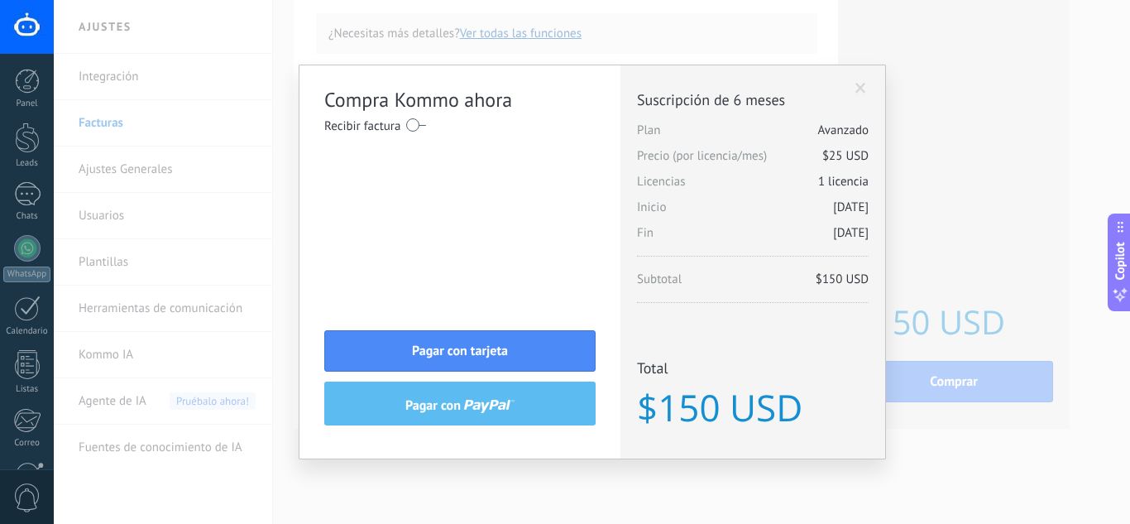
click at [859, 93] on span at bounding box center [860, 89] width 11 height 12
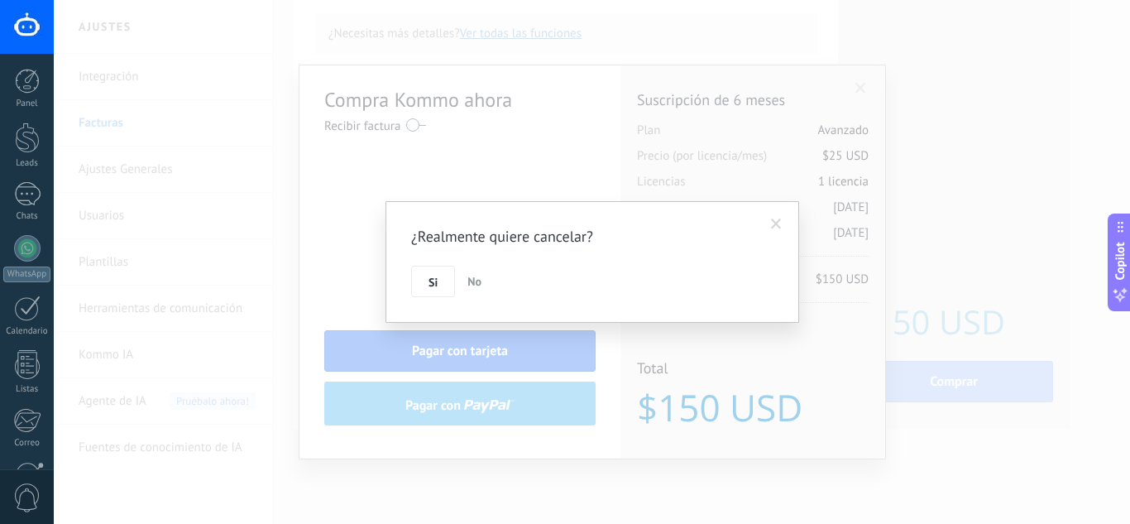
click at [439, 285] on button "Si" at bounding box center [433, 281] width 44 height 31
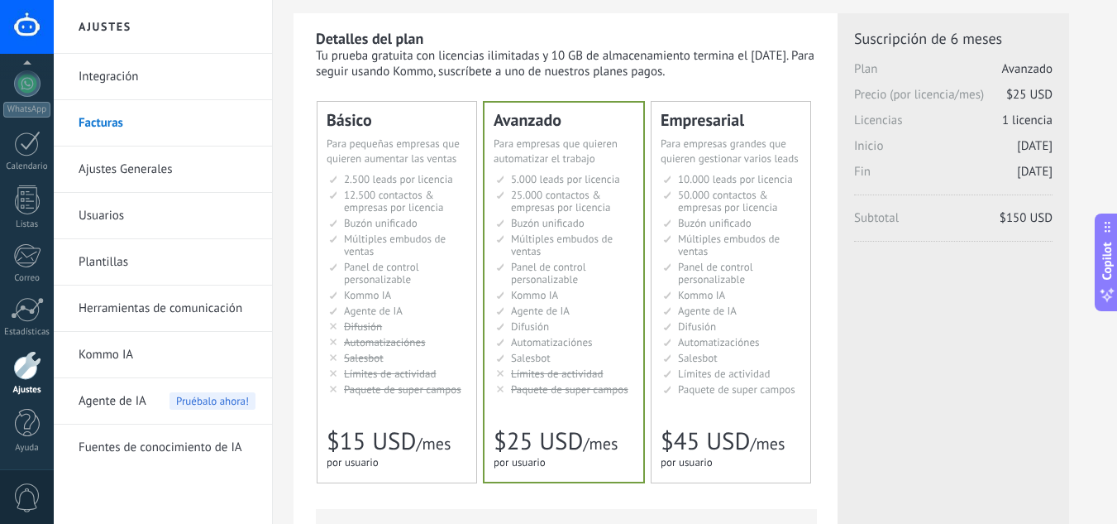
scroll to position [0, 0]
